Goal: Task Accomplishment & Management: Manage account settings

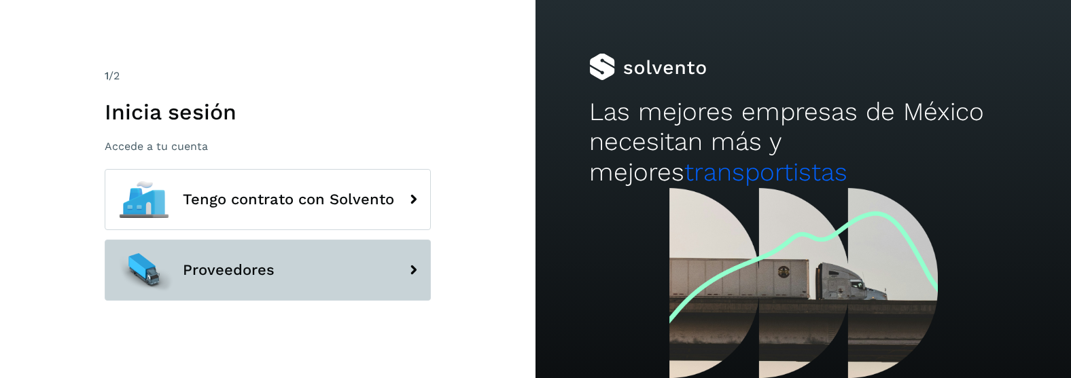
click at [240, 262] on button "Proveedores" at bounding box center [268, 270] width 326 height 61
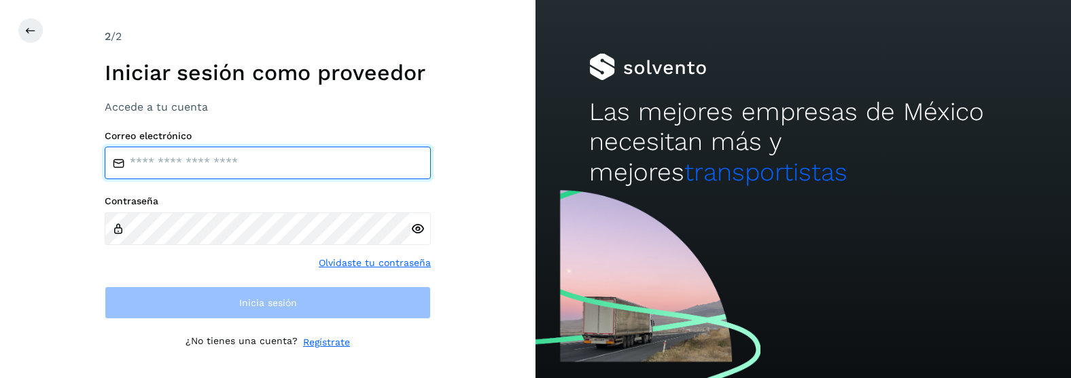
click at [223, 161] on input "email" at bounding box center [268, 163] width 326 height 33
type input "**********"
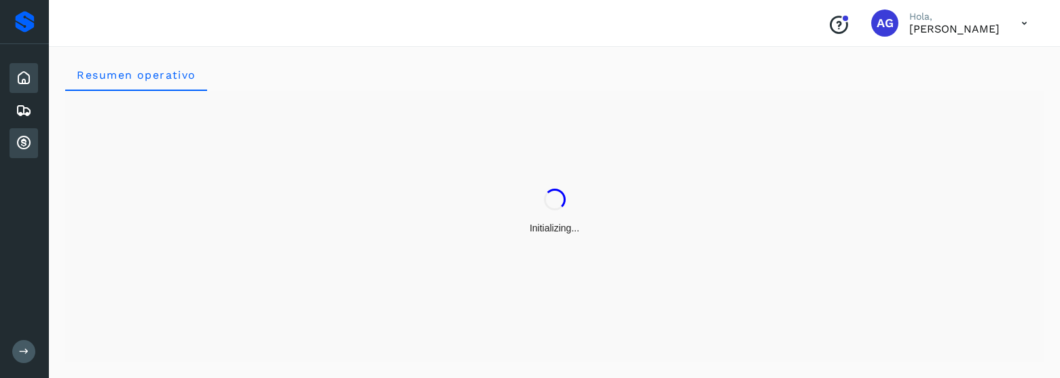
click at [27, 145] on icon at bounding box center [24, 143] width 16 height 16
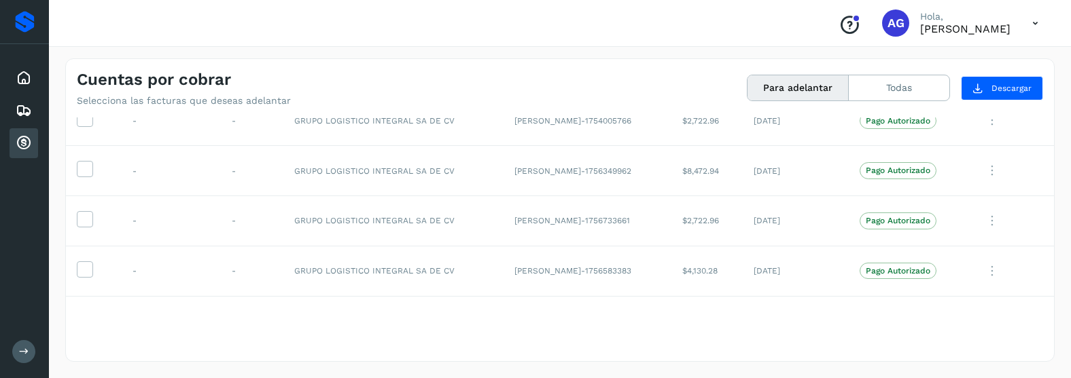
scroll to position [652, 0]
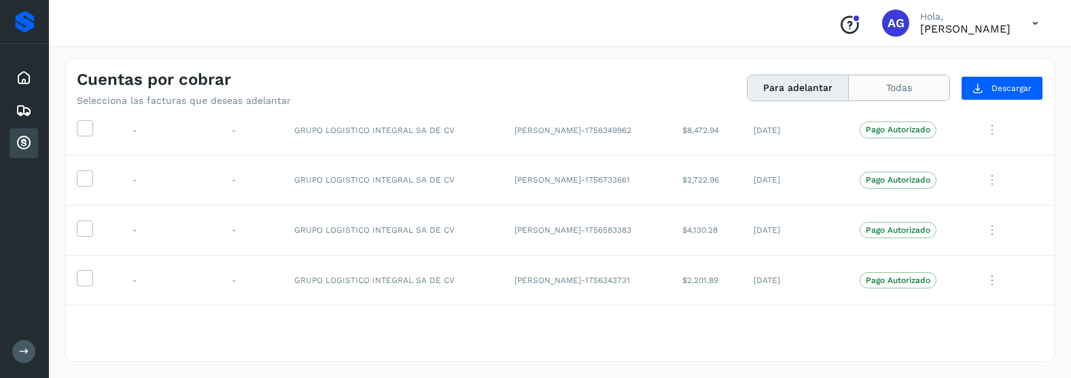
click at [923, 92] on button "Todas" at bounding box center [898, 87] width 101 height 25
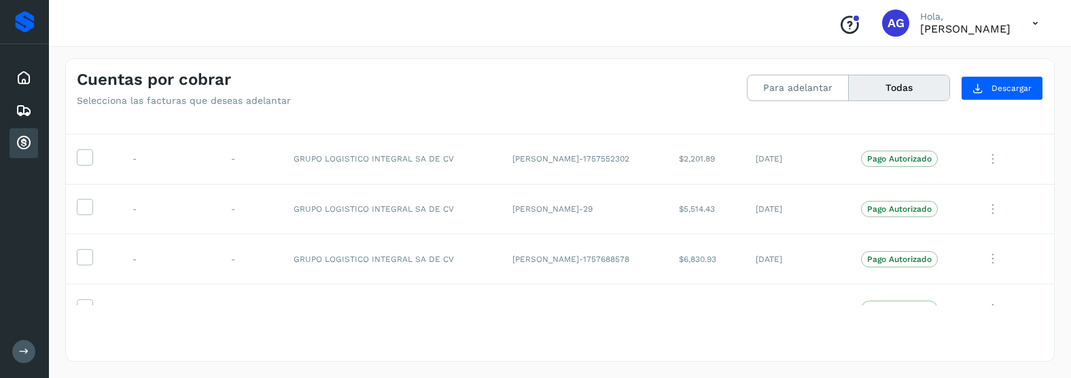
scroll to position [41, 0]
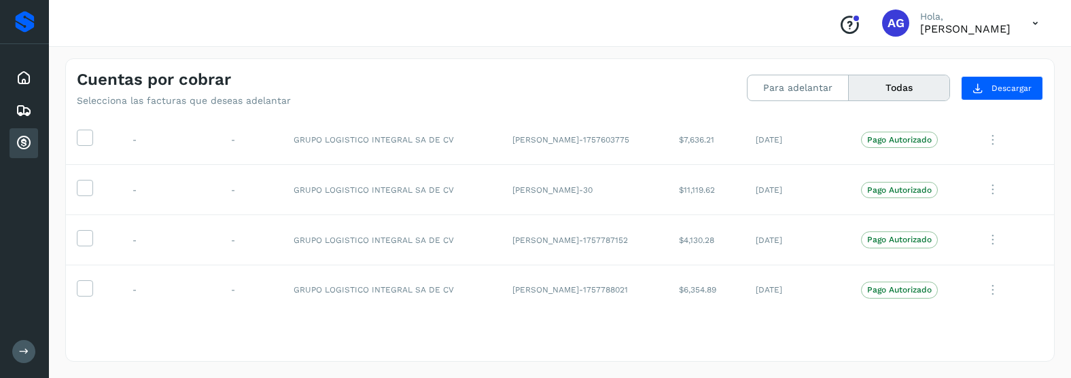
click at [984, 32] on p "[PERSON_NAME]" at bounding box center [965, 28] width 90 height 13
click at [1030, 24] on icon at bounding box center [1035, 24] width 28 height 28
click at [966, 53] on div "Cerrar sesión" at bounding box center [967, 61] width 162 height 26
